Goal: Information Seeking & Learning: Learn about a topic

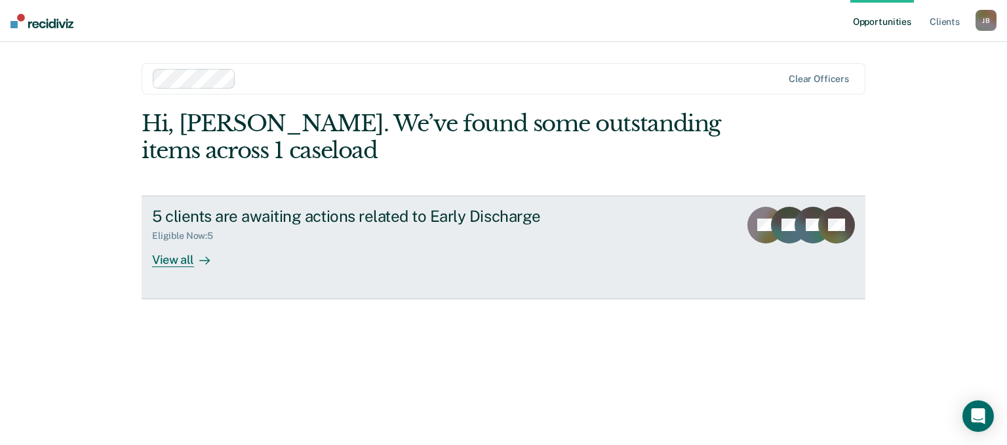
click at [182, 257] on div "View all" at bounding box center [188, 254] width 73 height 26
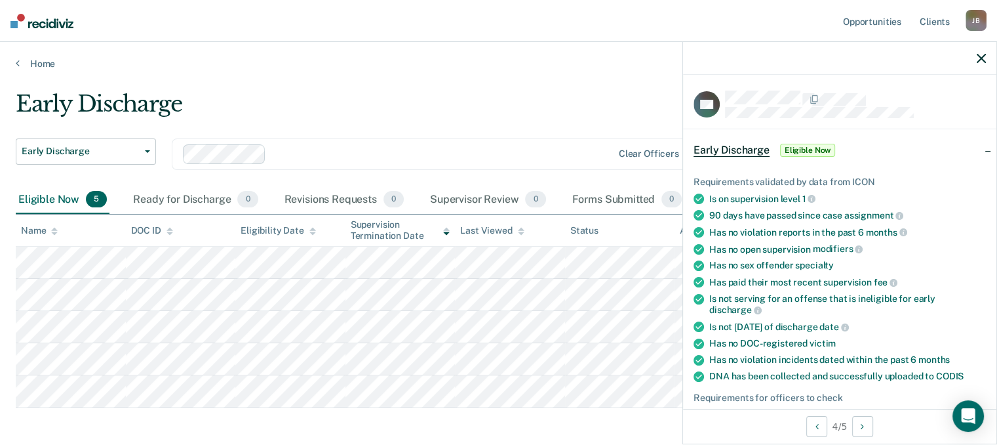
click at [986, 56] on div at bounding box center [839, 58] width 313 height 33
click at [980, 58] on icon "button" at bounding box center [981, 58] width 9 height 9
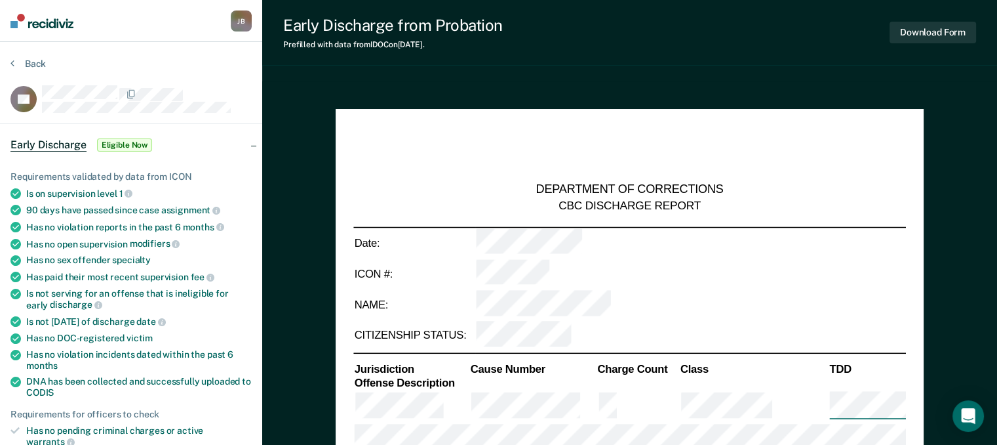
type textarea "x"
click at [33, 64] on button "Back" at bounding box center [27, 64] width 35 height 12
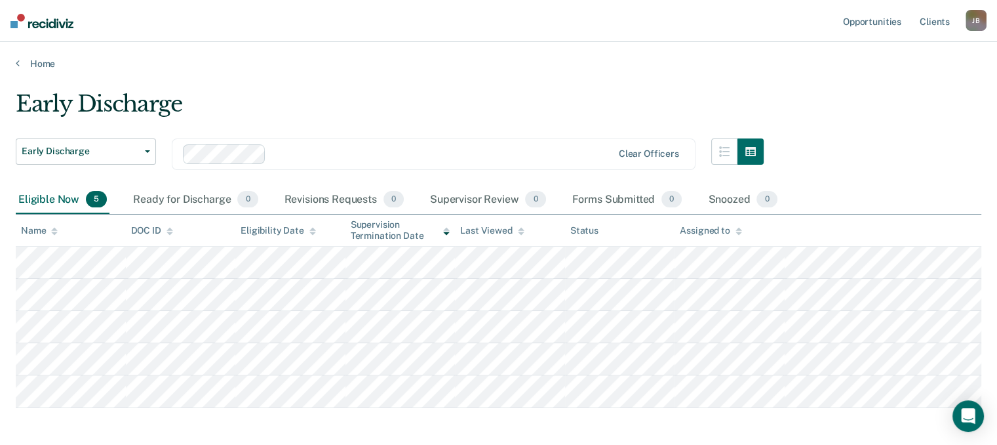
scroll to position [56, 0]
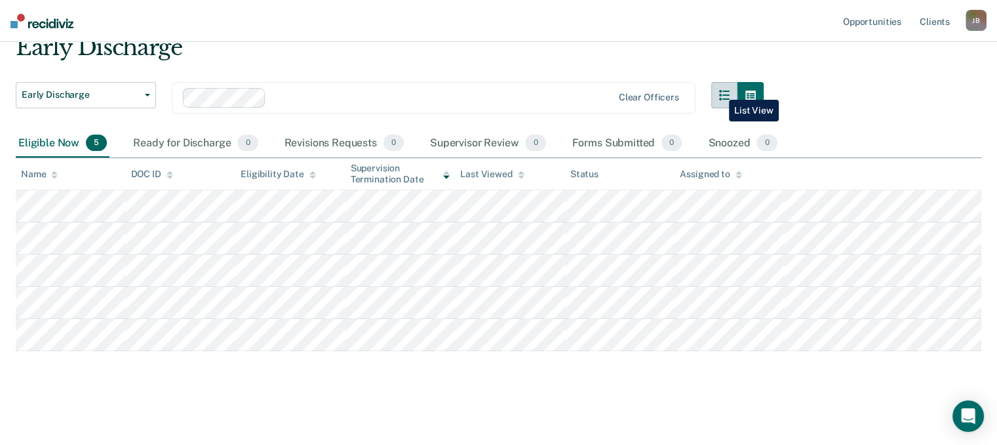
click at [719, 90] on button "button" at bounding box center [724, 95] width 26 height 26
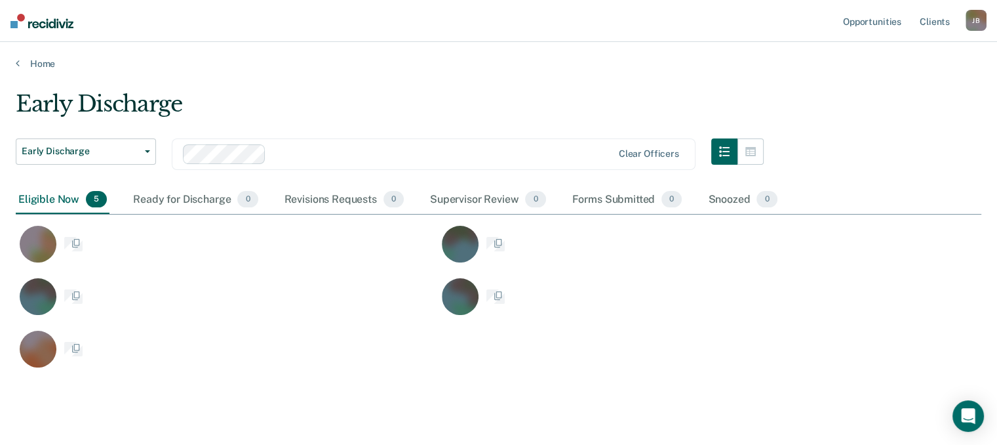
scroll to position [277, 955]
